Goal: Navigation & Orientation: Understand site structure

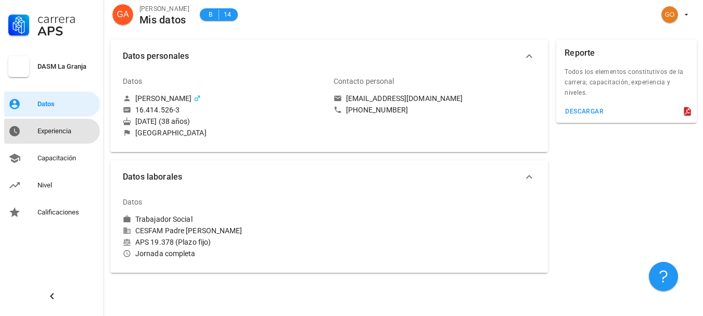
click at [56, 136] on div "Experiencia" at bounding box center [66, 131] width 58 height 17
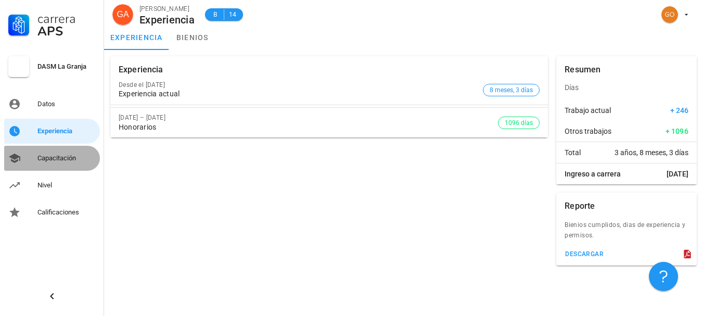
click at [74, 159] on div "Capacitación" at bounding box center [66, 158] width 58 height 8
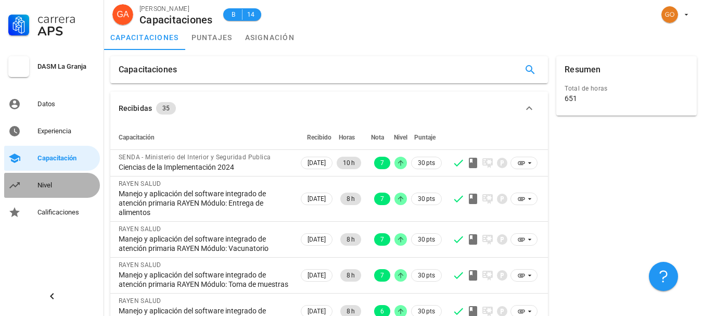
click at [58, 184] on div "Nivel" at bounding box center [66, 185] width 58 height 8
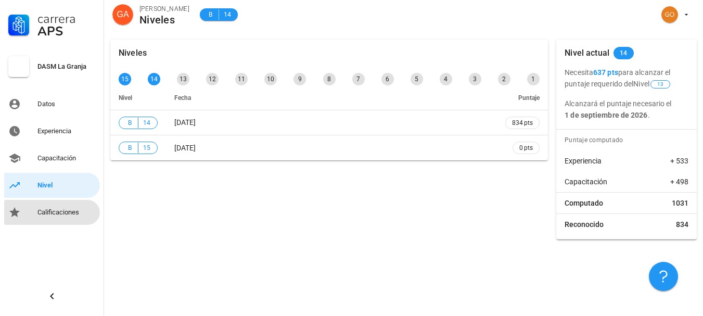
click at [58, 210] on div "Calificaciones" at bounding box center [66, 212] width 58 height 8
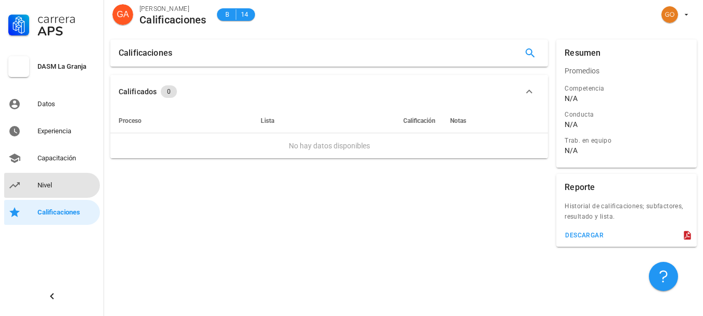
click at [65, 174] on link "Nivel" at bounding box center [52, 185] width 96 height 25
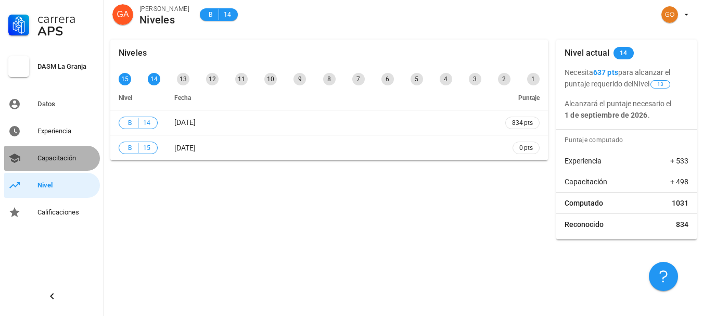
click at [71, 152] on div "Capacitación" at bounding box center [66, 158] width 58 height 17
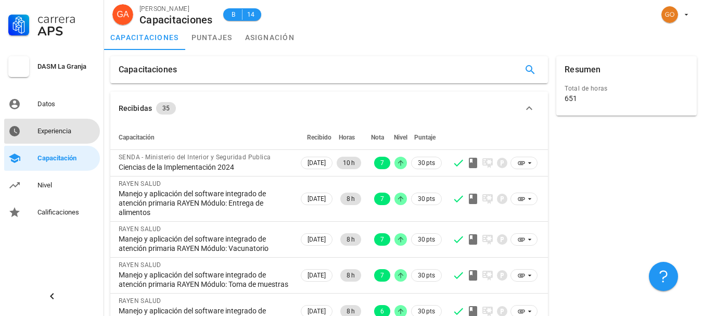
click at [70, 133] on div "Experiencia" at bounding box center [66, 131] width 58 height 8
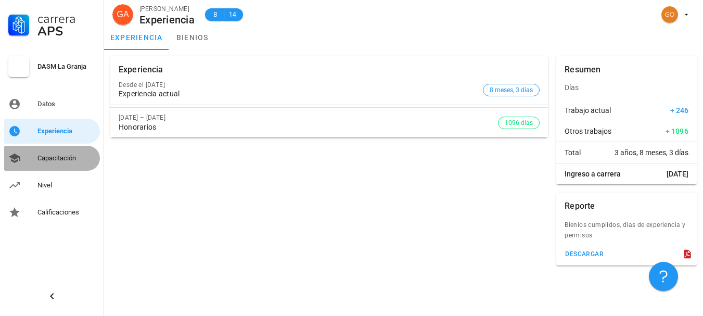
click at [73, 151] on div "Capacitación" at bounding box center [66, 158] width 58 height 17
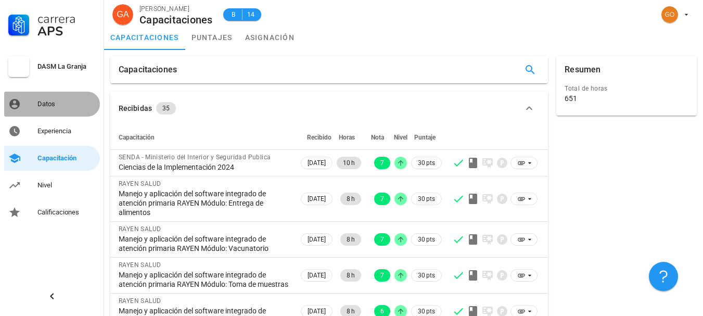
click at [74, 116] on link "Datos" at bounding box center [52, 104] width 96 height 25
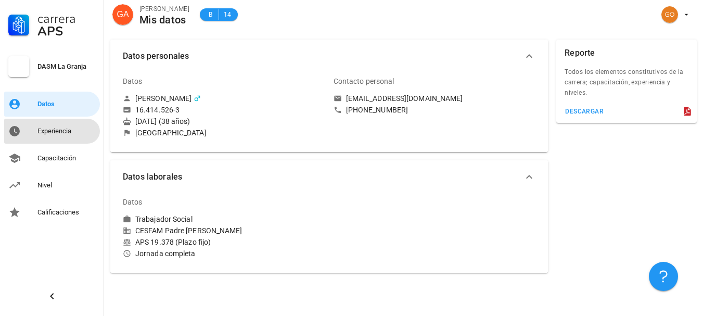
click at [62, 129] on div "Experiencia" at bounding box center [66, 131] width 58 height 8
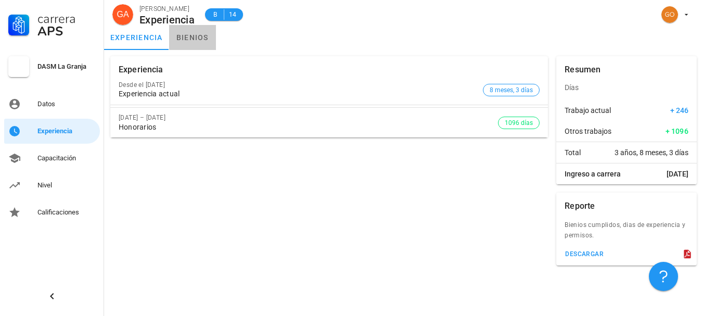
click at [180, 46] on link "bienios" at bounding box center [192, 37] width 47 height 25
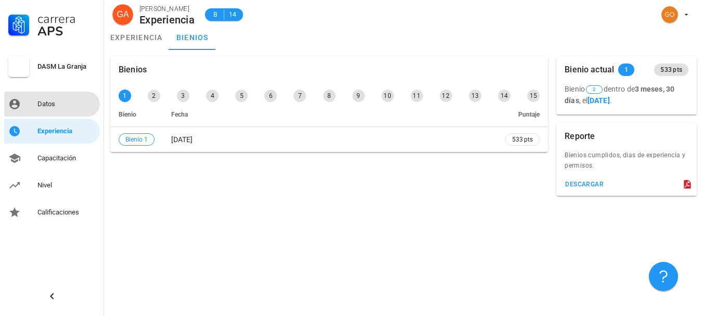
click at [76, 111] on div "Datos" at bounding box center [66, 104] width 58 height 17
